Goal: Check status: Check status

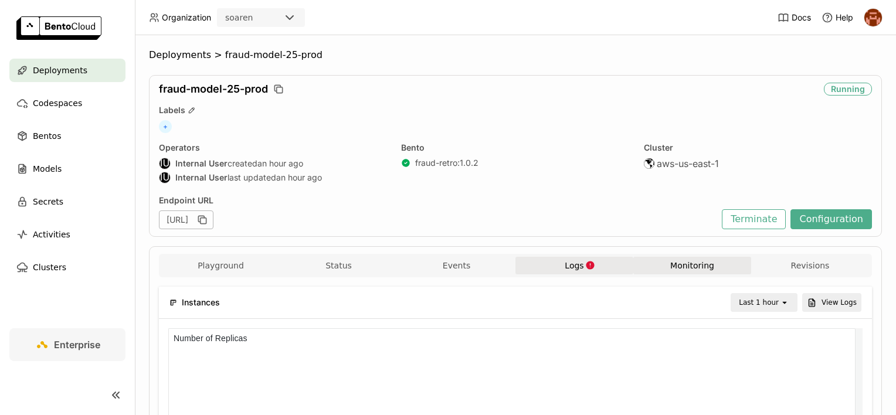
click at [593, 262] on button "Logs" at bounding box center [574, 266] width 118 height 18
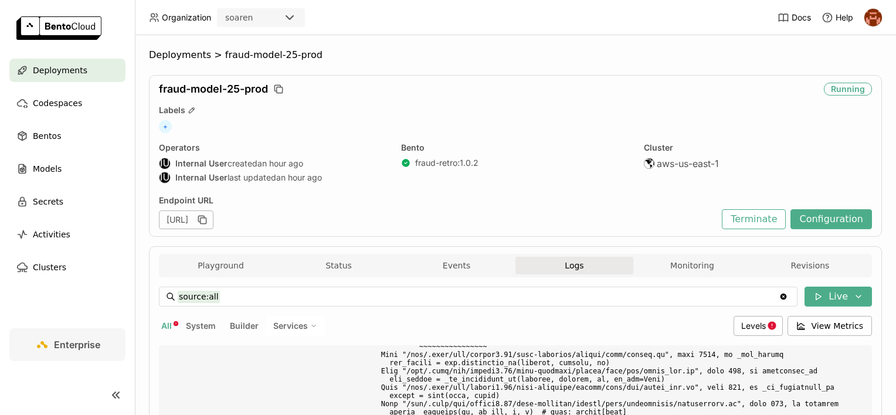
scroll to position [5409, 0]
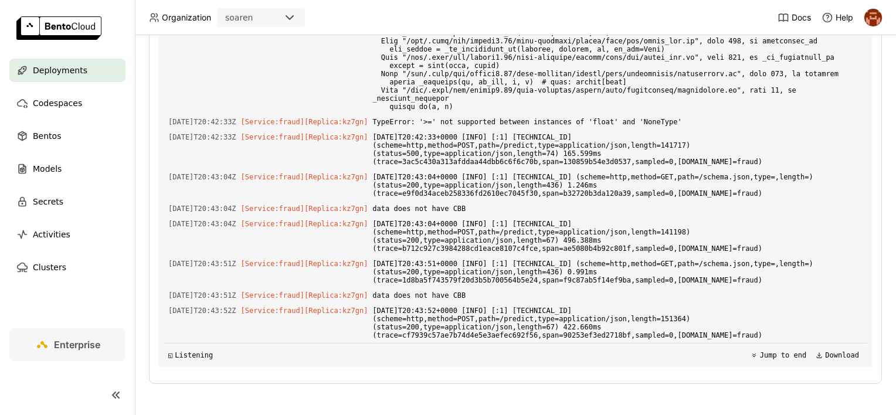
click at [482, 375] on div "source:all source:all Clear value Live All System Builder Services Levels View …" at bounding box center [515, 161] width 713 height 429
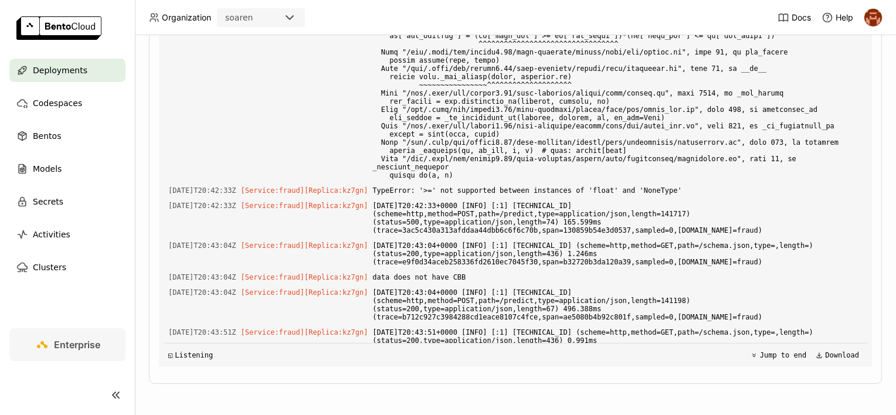
click at [873, 195] on div "Deployments > fraud-model-25-prod fraud-model-25-prod Running Labels + Operator…" at bounding box center [515, 225] width 761 height 380
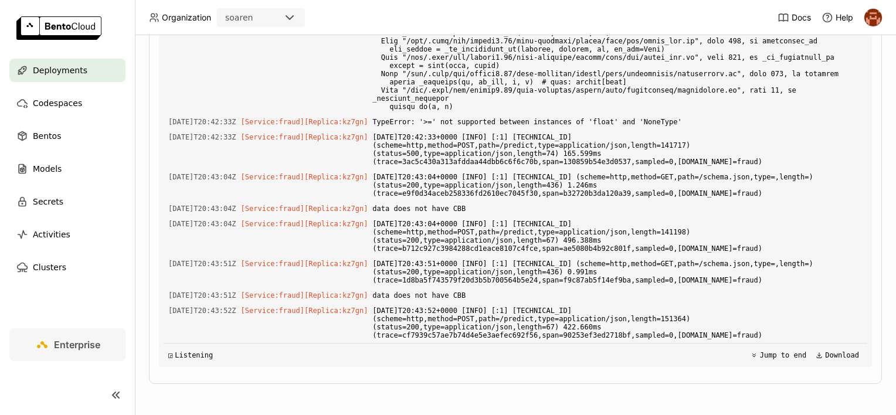
click at [875, 299] on div "Deployments > fraud-model-25-prod fraud-model-25-prod Running Labels + Operator…" at bounding box center [515, 225] width 761 height 380
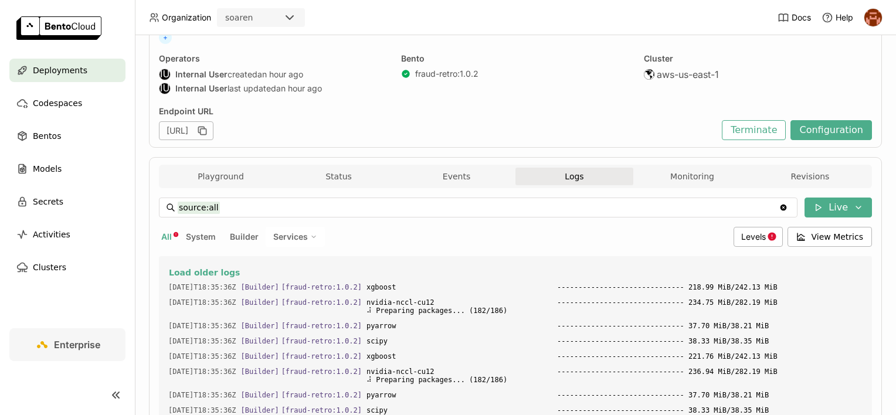
scroll to position [0, 0]
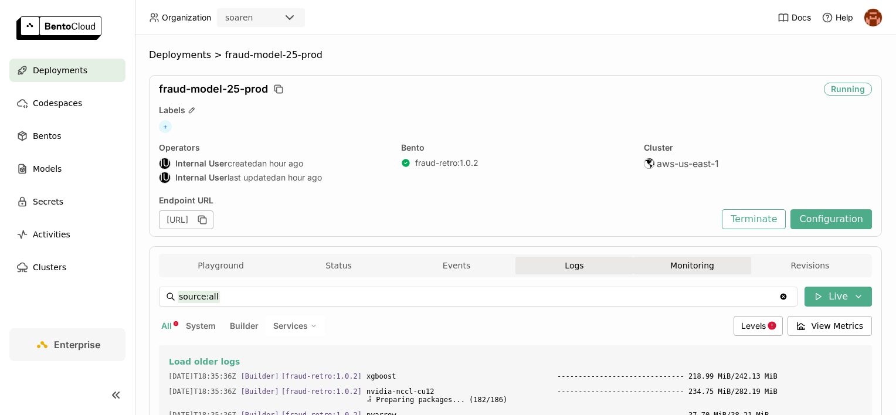
click at [661, 260] on button "Monitoring" at bounding box center [692, 266] width 118 height 18
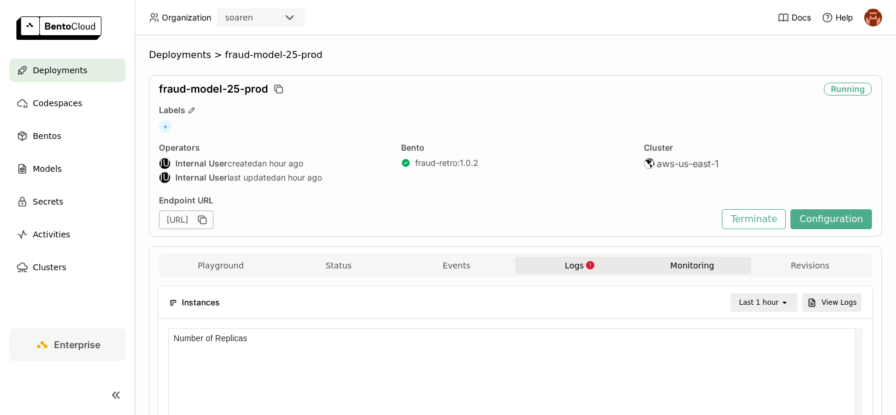
click at [586, 267] on icon "button" at bounding box center [590, 265] width 8 height 8
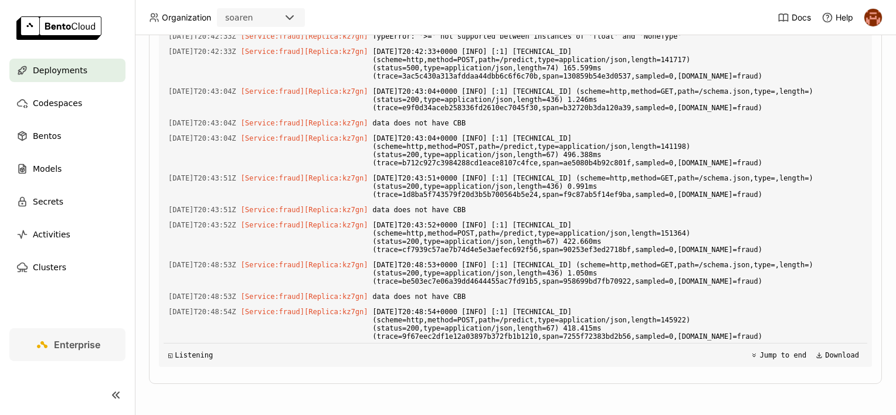
scroll to position [5489, 0]
drag, startPoint x: 461, startPoint y: 220, endPoint x: 369, endPoint y: 218, distance: 92.6
click at [369, 215] on div "[DATE]T20:43:51Z [Service:fraud] [Replica: kz7gn ] data does not have CBB" at bounding box center [515, 208] width 703 height 13
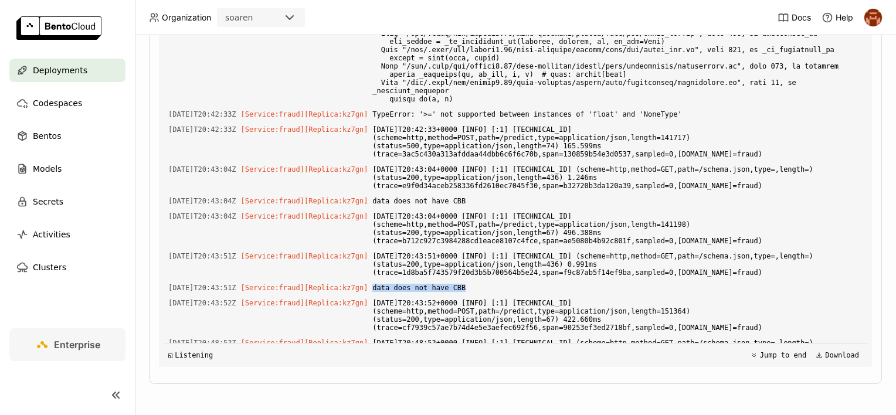
scroll to position [5192, 0]
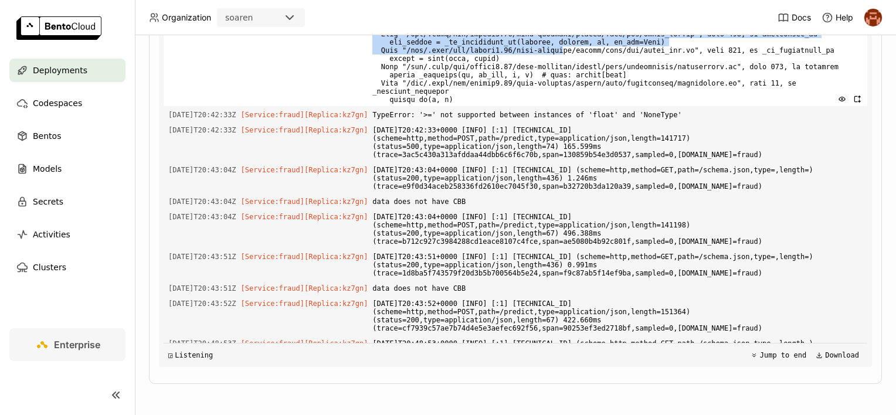
drag, startPoint x: 403, startPoint y: 101, endPoint x: 543, endPoint y: 298, distance: 241.4
drag, startPoint x: 543, startPoint y: 298, endPoint x: 495, endPoint y: 297, distance: 48.1
